Goal: Task Accomplishment & Management: Manage account settings

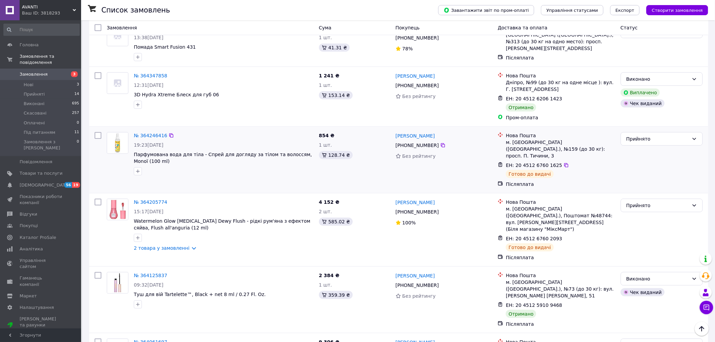
click at [34, 80] on li "Нові 3" at bounding box center [41, 84] width 83 height 9
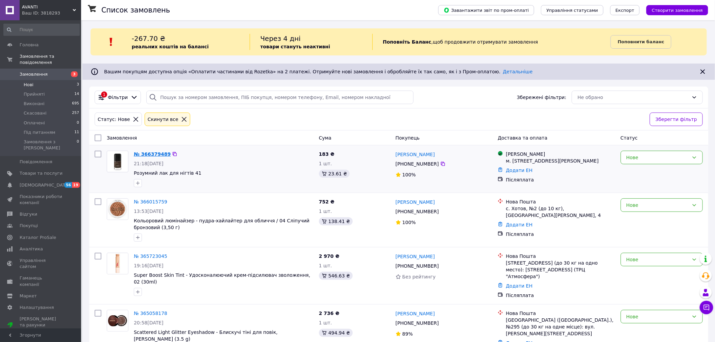
click at [149, 153] on link "№ 366379489" at bounding box center [152, 153] width 37 height 5
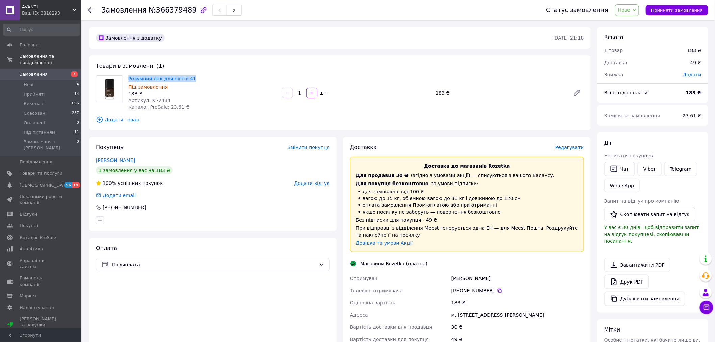
drag, startPoint x: 190, startPoint y: 78, endPoint x: 126, endPoint y: 78, distance: 64.2
click at [126, 78] on div "Розумний лак для нігтів 41 Під замовлення 183 ₴ Артикул: KI-7434 Каталог ProSal…" at bounding box center [203, 93] width 154 height 38
click at [136, 77] on link "Розумний лак для нігтів 41" at bounding box center [162, 78] width 68 height 5
click at [46, 182] on span "[DEMOGRAPHIC_DATA]" at bounding box center [41, 185] width 43 height 6
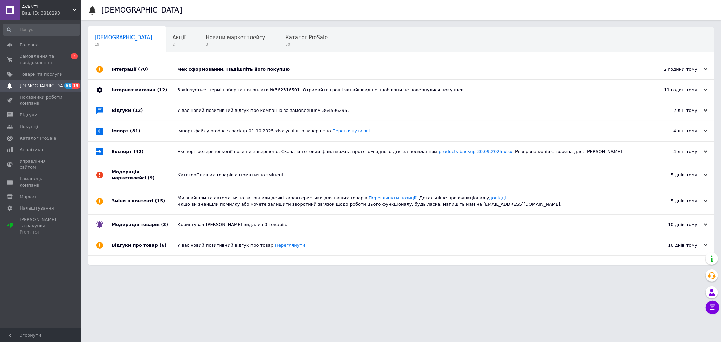
click at [134, 153] on span "(42)" at bounding box center [139, 151] width 10 height 5
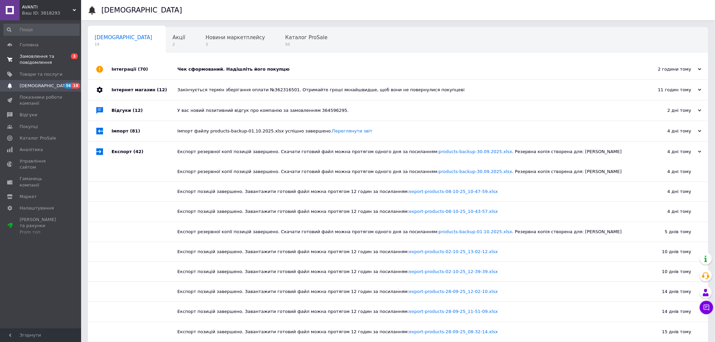
click at [32, 60] on span "Замовлення та повідомлення" at bounding box center [41, 59] width 43 height 12
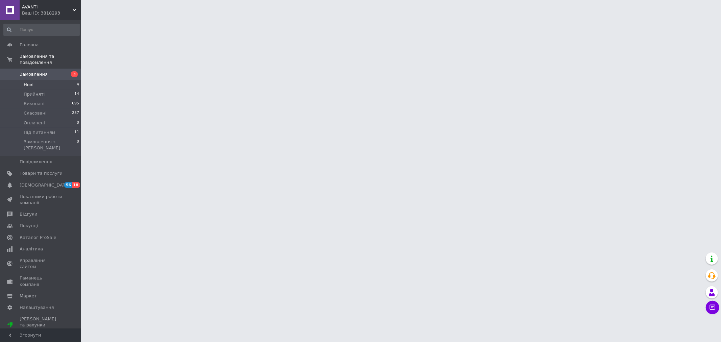
click at [64, 80] on li "Нові 4" at bounding box center [41, 84] width 83 height 9
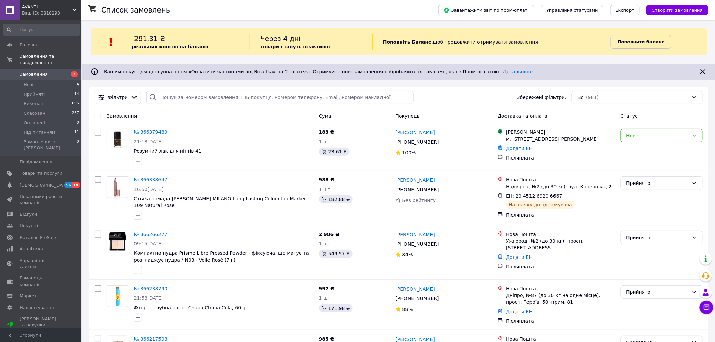
click at [636, 39] on b "Поповнити баланс" at bounding box center [641, 41] width 47 height 5
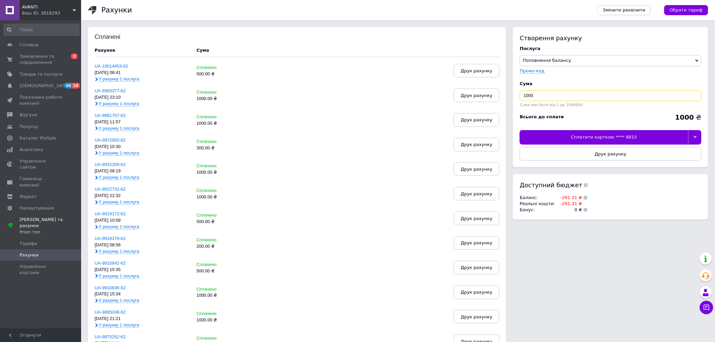
drag, startPoint x: 561, startPoint y: 95, endPoint x: 517, endPoint y: 95, distance: 43.9
click at [517, 95] on div "Створення рахунку Послуга Поповнення балансу Premium-дизайн Промо-код Cума 1000…" at bounding box center [610, 97] width 195 height 140
type input "500"
click at [699, 135] on div at bounding box center [695, 137] width 13 height 14
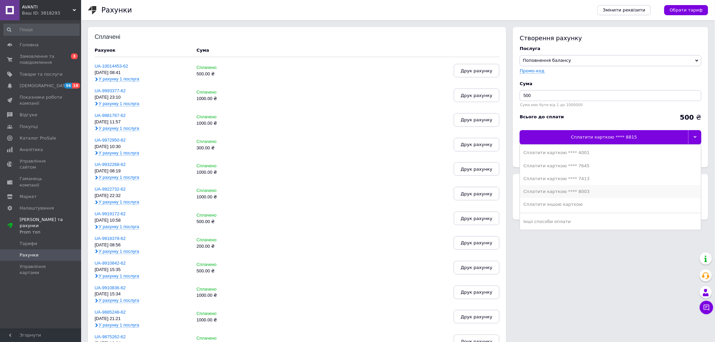
click at [613, 194] on div "Сплатити карткою **** 8003" at bounding box center [611, 192] width 174 height 6
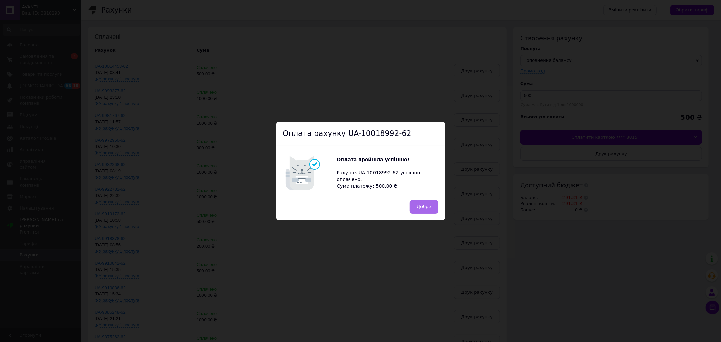
click at [424, 205] on span "Добре" at bounding box center [424, 206] width 14 height 5
